Goal: Check status: Check status

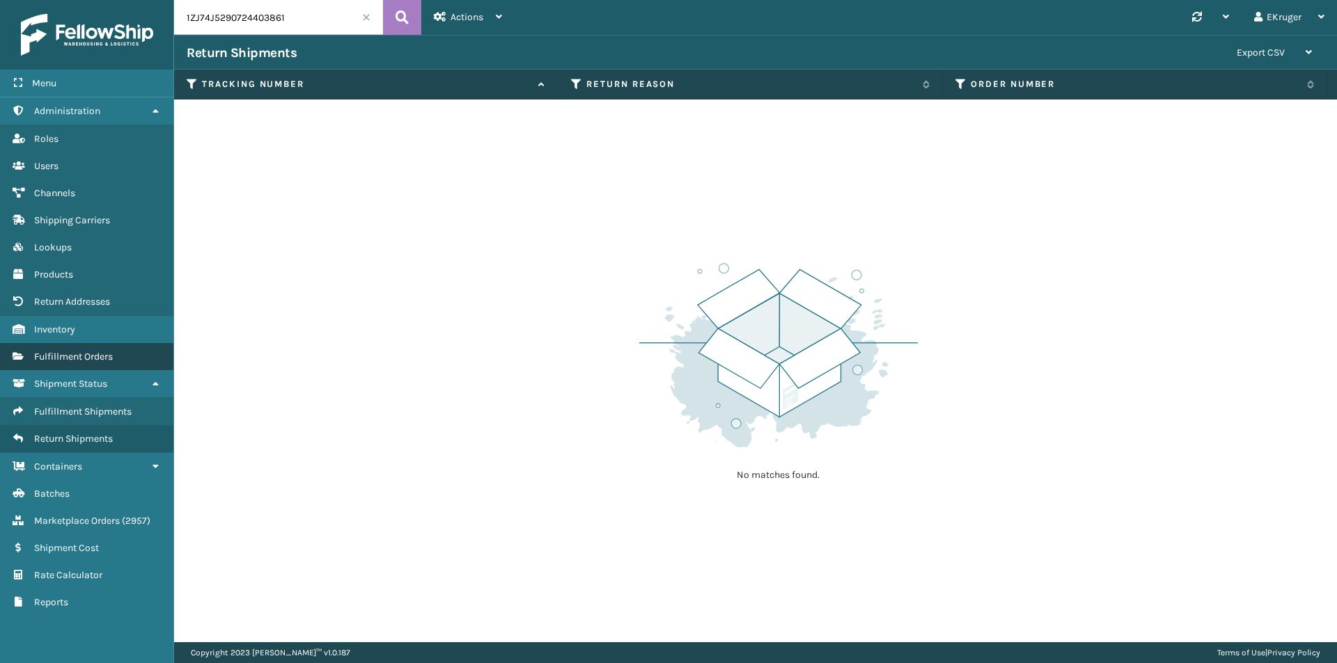
click at [102, 354] on span "Fulfillment Orders" at bounding box center [73, 357] width 79 height 12
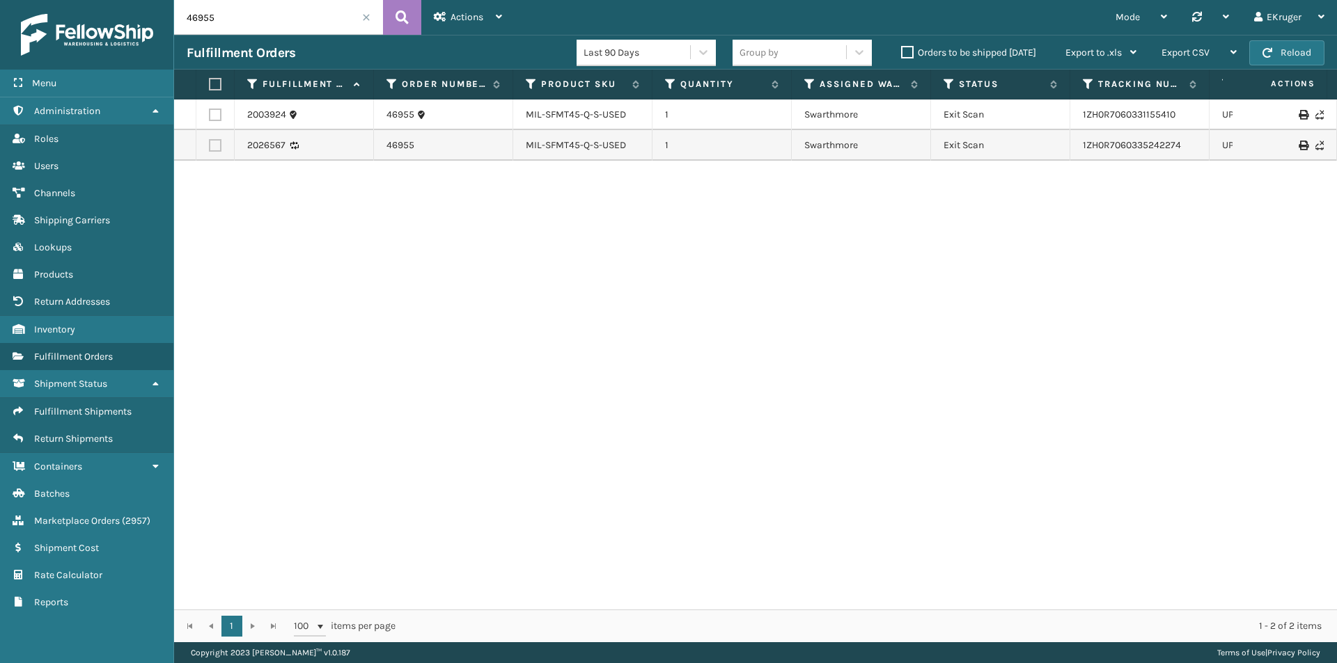
drag, startPoint x: 228, startPoint y: 21, endPoint x: 164, endPoint y: 20, distance: 64.1
click at [164, 0] on div "Menu Administration Roles Users Channels Shipping Carriers Lookups Products Ret…" at bounding box center [668, 0] width 1337 height 0
paste input "14020"
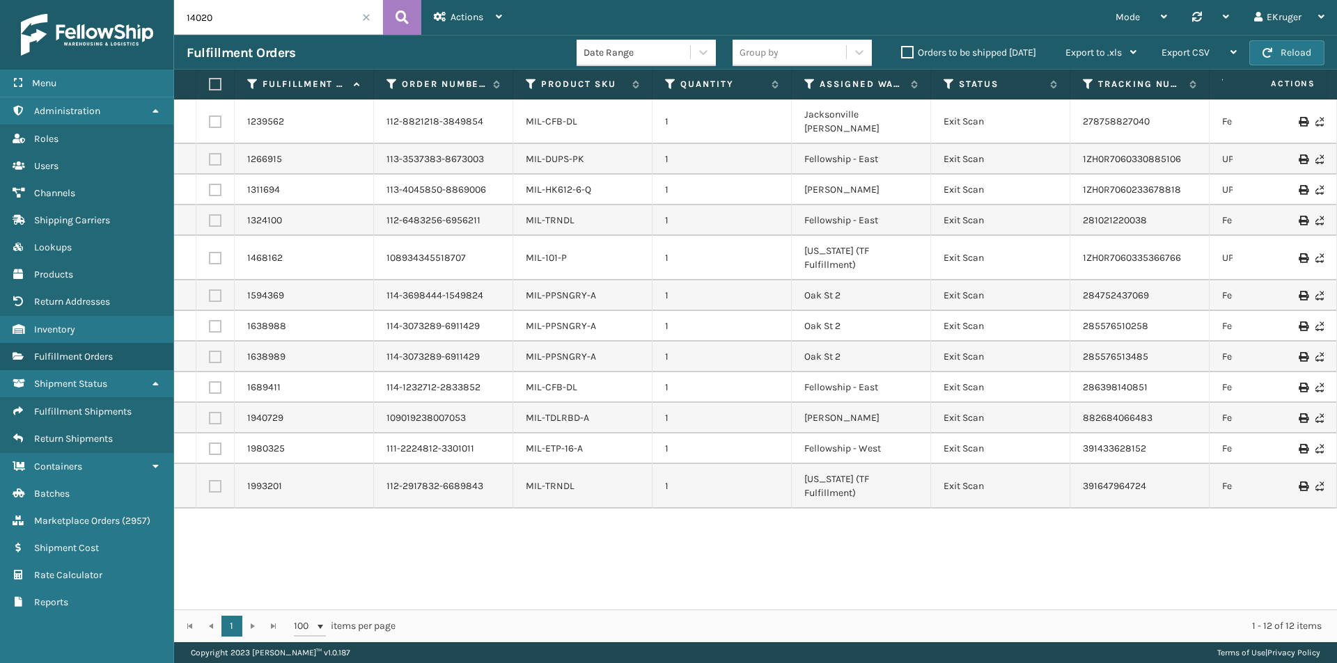
drag, startPoint x: 231, startPoint y: 20, endPoint x: 168, endPoint y: 24, distance: 62.8
click at [168, 0] on div "Menu Administration Roles Users Channels Shipping Carriers Lookups Products Ret…" at bounding box center [668, 0] width 1337 height 0
paste input "1174748735"
click at [188, 17] on input "1174748735" at bounding box center [278, 17] width 209 height 35
type input "1174748735"
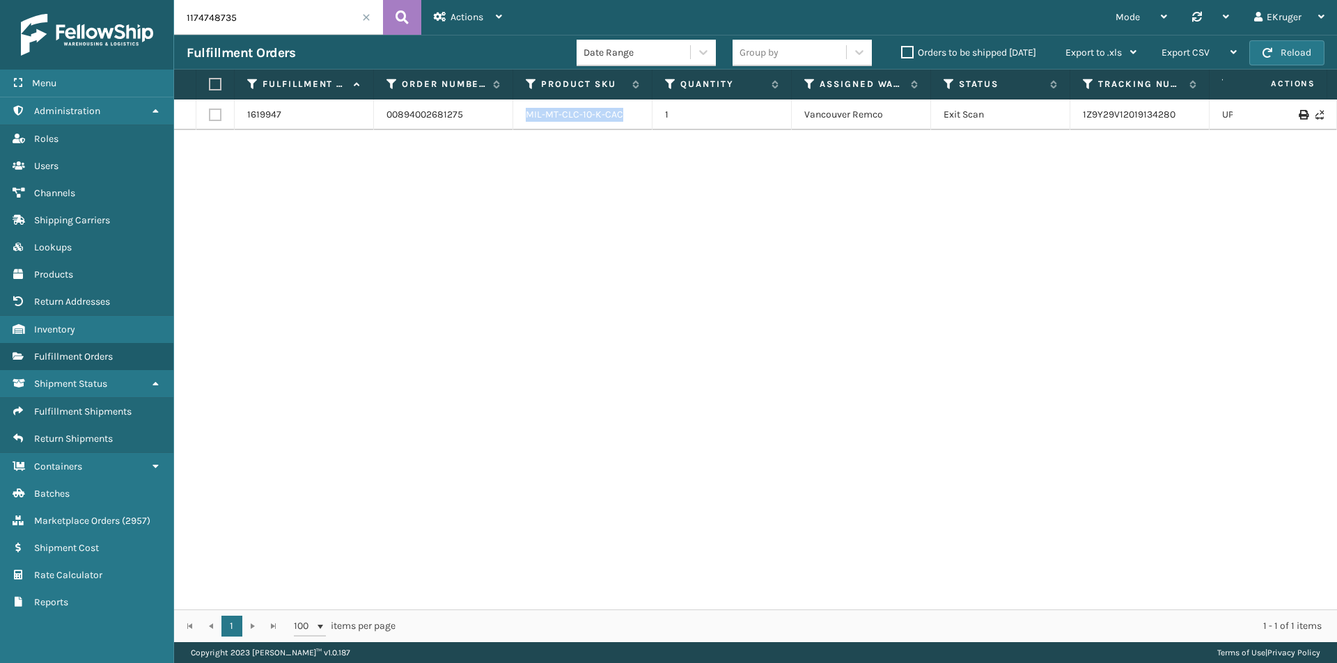
drag, startPoint x: 625, startPoint y: 112, endPoint x: 528, endPoint y: 111, distance: 96.8
click at [528, 111] on div "MIL-MT-CLC-10-K-CAC" at bounding box center [582, 115] width 113 height 14
copy link "MIL-MT-CLC-10-K-CAC"
click at [71, 331] on span "Inventory" at bounding box center [54, 330] width 41 height 12
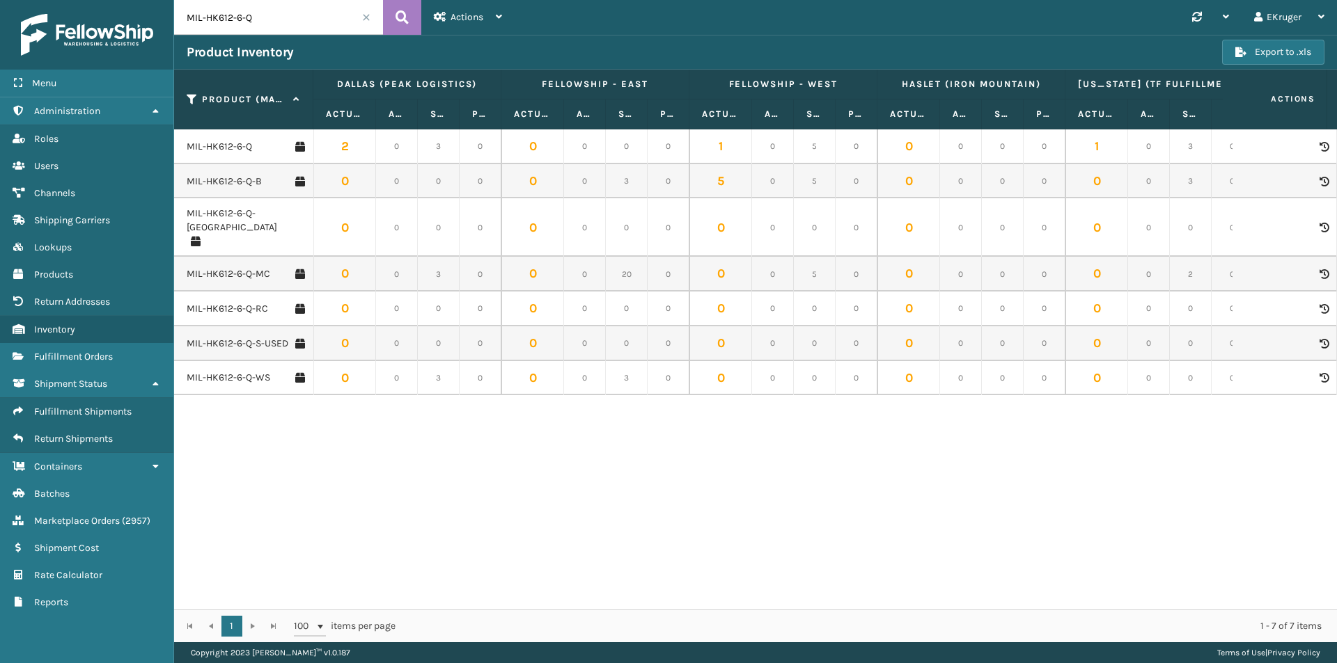
click at [269, 22] on input "MIL-HK612-6-Q" at bounding box center [278, 17] width 209 height 35
drag, startPoint x: 269, startPoint y: 22, endPoint x: 163, endPoint y: 29, distance: 106.7
click at [163, 0] on div "Menu Administration Roles Users Channels Shipping Carriers Lookups Products Ret…" at bounding box center [668, 0] width 1337 height 0
paste input "MT-CLC-10-K-CAC"
type input "MIL-MT-CLC-10-K-CAC"
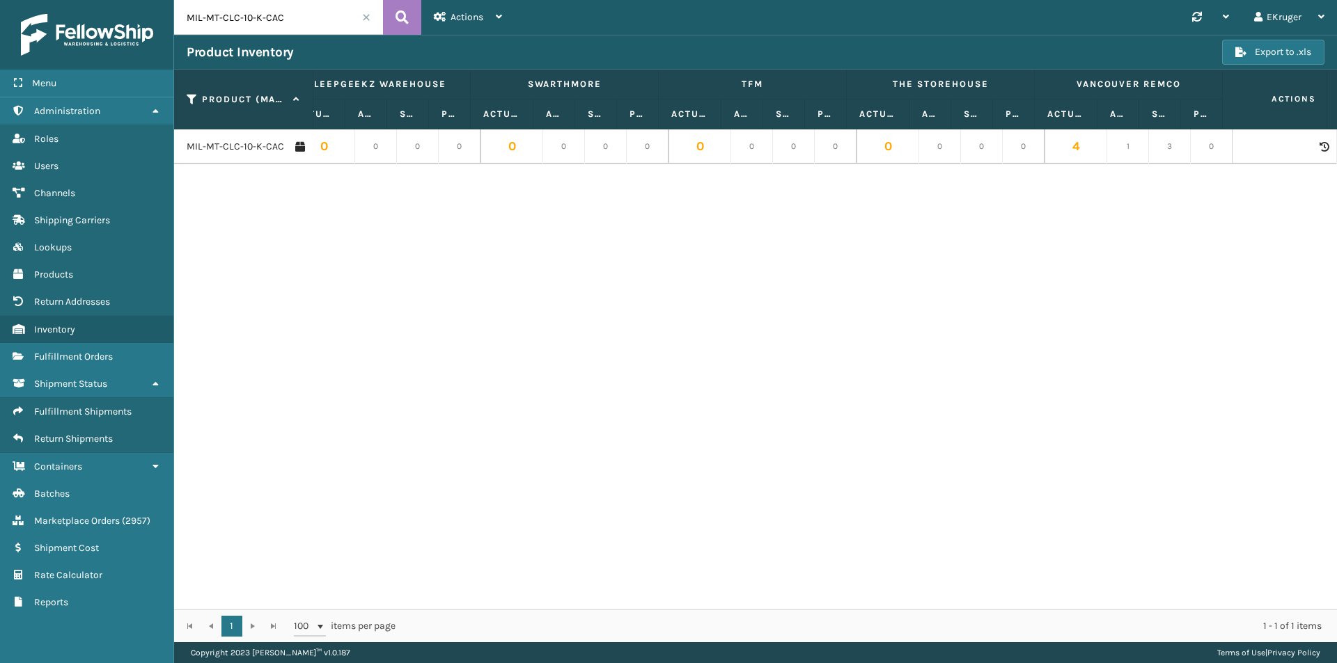
click at [294, 21] on input "MIL-MT-CLC-10-K-CAC" at bounding box center [278, 17] width 209 height 35
click at [952, 312] on div "MIL-MT-CLC-10-K-CAC 0 0 0 0 0 0 0 0 0 0 0 0 0 0 0 0 0 0 0 0 0 0 0 0 0 0 0 0 0 0…" at bounding box center [755, 369] width 1163 height 480
